Goal: Task Accomplishment & Management: Manage account settings

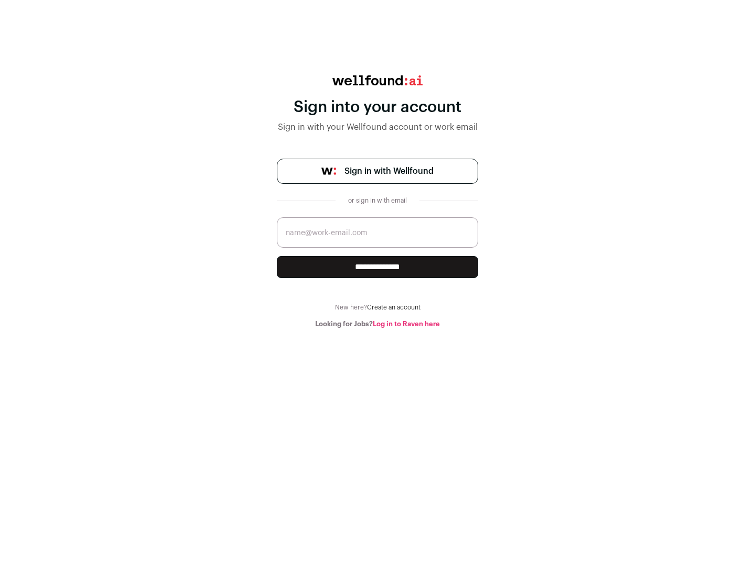
click at [388, 171] on span "Sign in with Wellfound" at bounding box center [388, 171] width 89 height 13
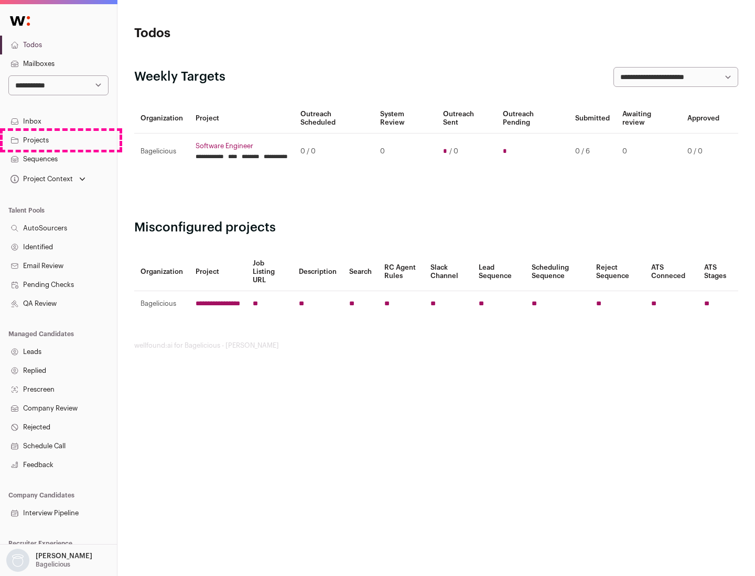
click at [58, 140] on link "Projects" at bounding box center [58, 140] width 117 height 19
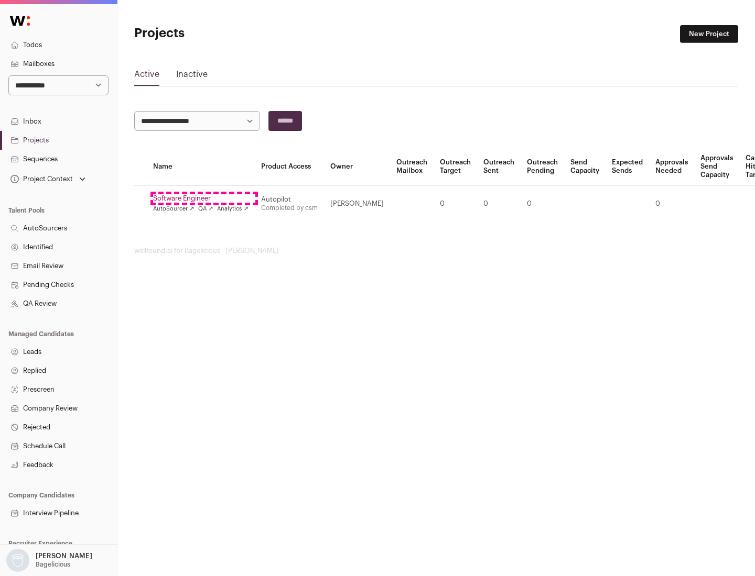
click at [204, 199] on link "Software Engineer" at bounding box center [200, 198] width 95 height 8
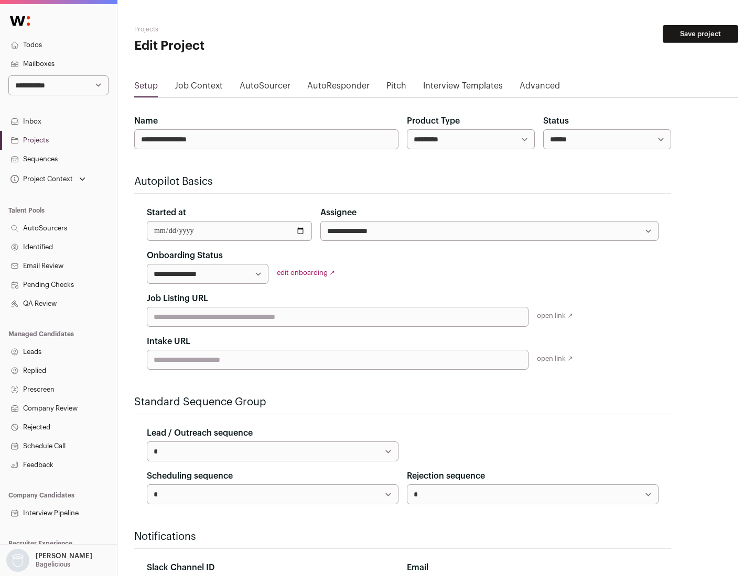
click at [700, 34] on button "Save project" at bounding box center [699, 34] width 75 height 18
